Goal: Task Accomplishment & Management: Use online tool/utility

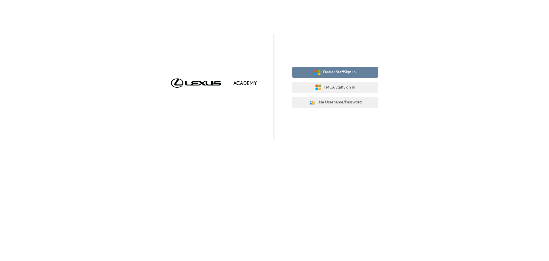
click at [355, 67] on div "Dealer Staff Sign In TMCA Staff Sign In User Authentication Icon - Blue Person,…" at bounding box center [335, 88] width 86 height 50
click at [335, 68] on button "Dealer Staff Sign In" at bounding box center [335, 72] width 86 height 11
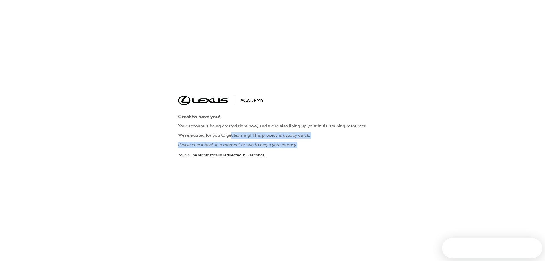
drag, startPoint x: 234, startPoint y: 134, endPoint x: 305, endPoint y: 139, distance: 71.1
click at [305, 139] on div "Great to have you! Your account is being created right now, and we're also lini…" at bounding box center [272, 130] width 189 height 69
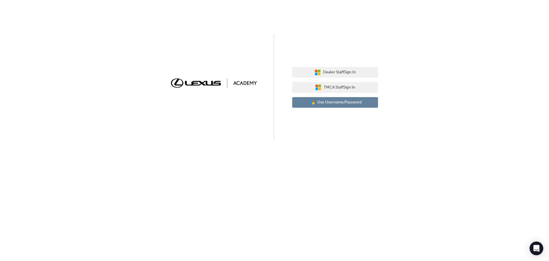
click at [360, 106] on button "User Authentication Icon - Blue Person, Gold Lock Use Username/Password" at bounding box center [335, 102] width 86 height 11
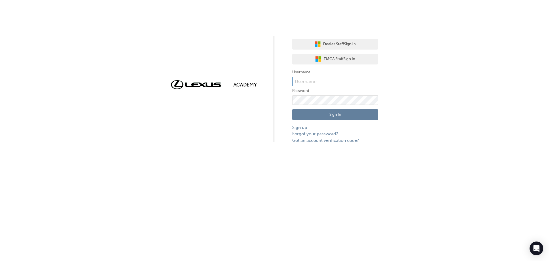
click at [345, 80] on input "text" at bounding box center [335, 82] width 86 height 10
click at [355, 61] on span "TMCA Staff Sign In" at bounding box center [339, 59] width 31 height 7
